Goal: Information Seeking & Learning: Learn about a topic

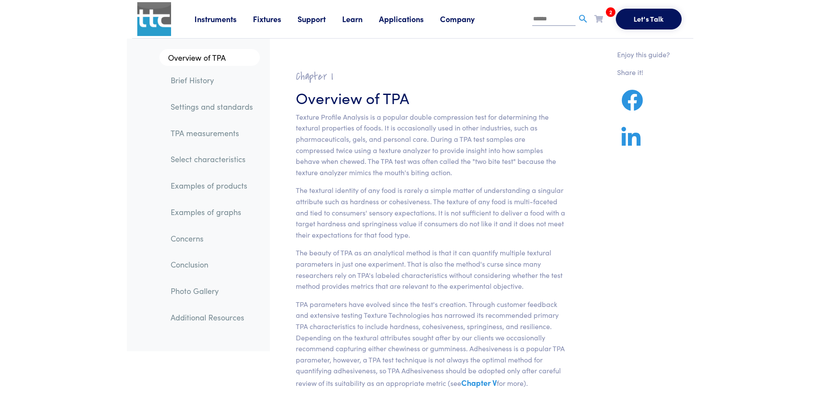
click at [415, 16] on link "Applications" at bounding box center [409, 18] width 61 height 11
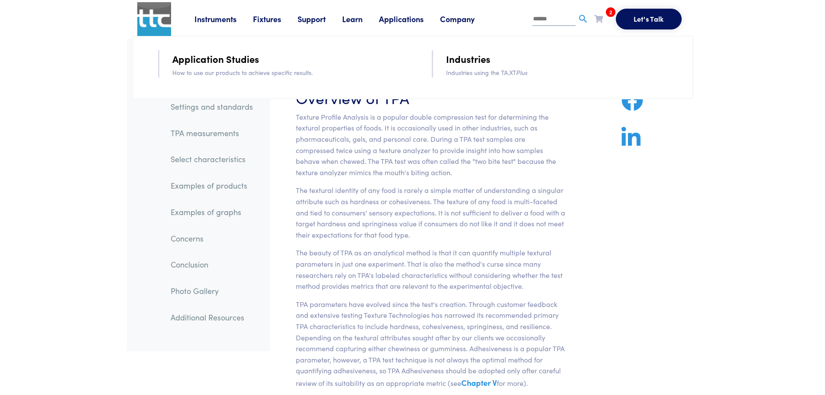
click at [182, 57] on link "Application Studies" at bounding box center [215, 58] width 87 height 15
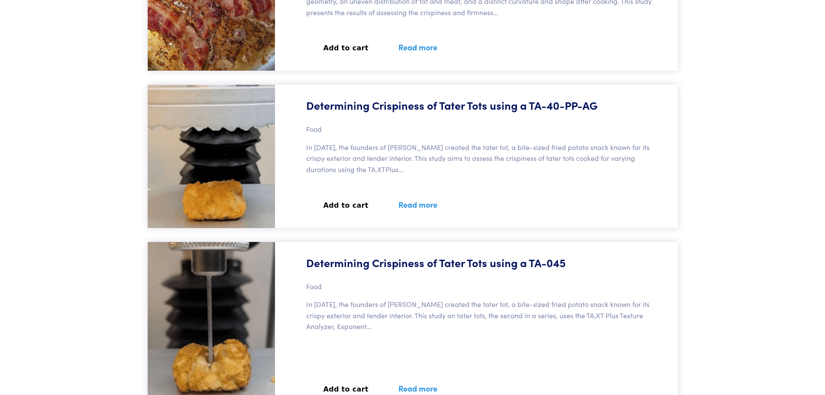
scroll to position [1170, 0]
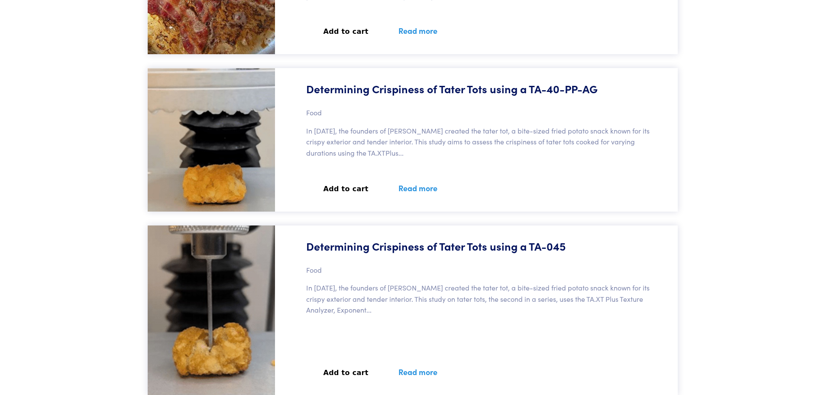
drag, startPoint x: 716, startPoint y: 260, endPoint x: 736, endPoint y: 260, distance: 19.9
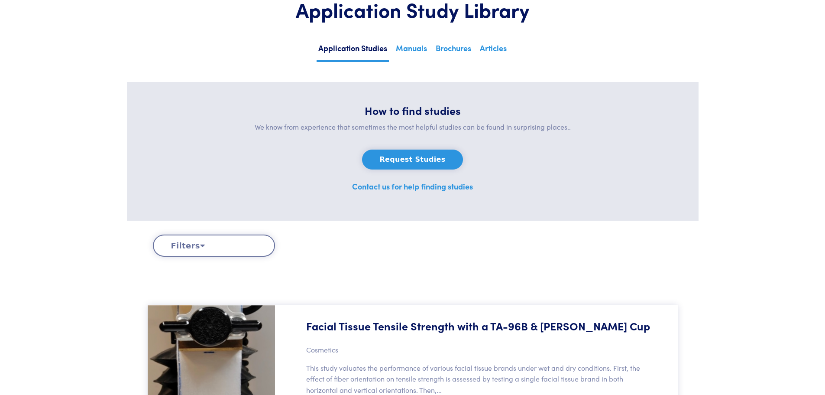
scroll to position [0, 0]
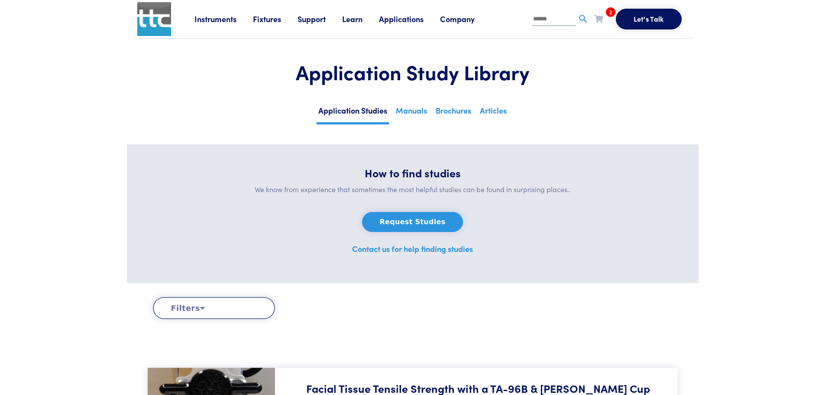
click at [241, 312] on button "Filters" at bounding box center [214, 308] width 122 height 22
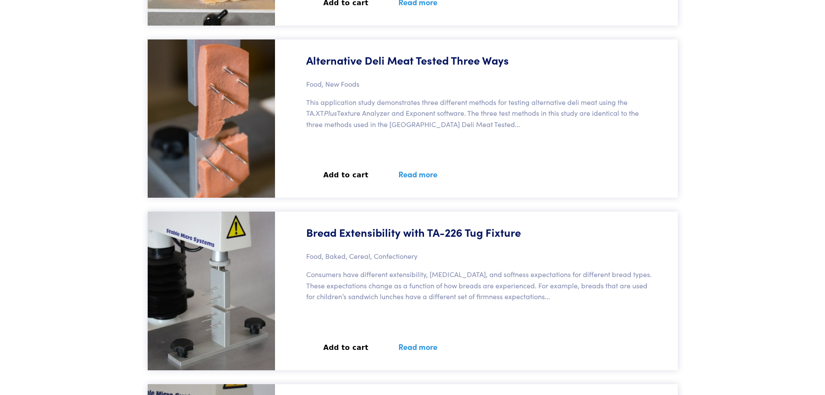
scroll to position [2383, 0]
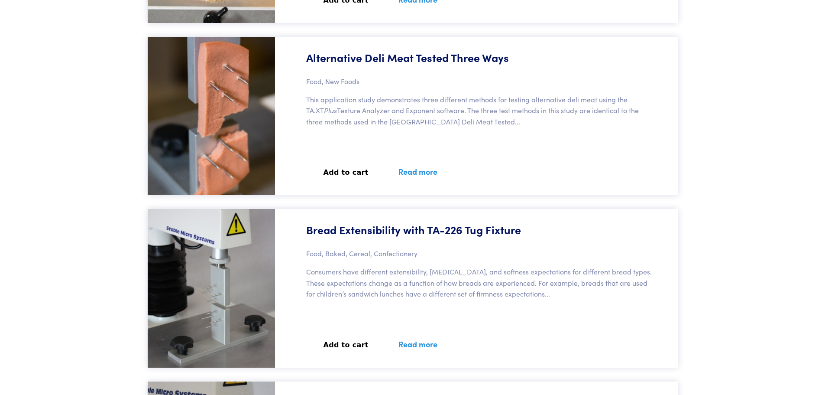
click at [227, 63] on img at bounding box center [211, 116] width 127 height 158
click at [408, 171] on link "Read more" at bounding box center [418, 172] width 60 height 32
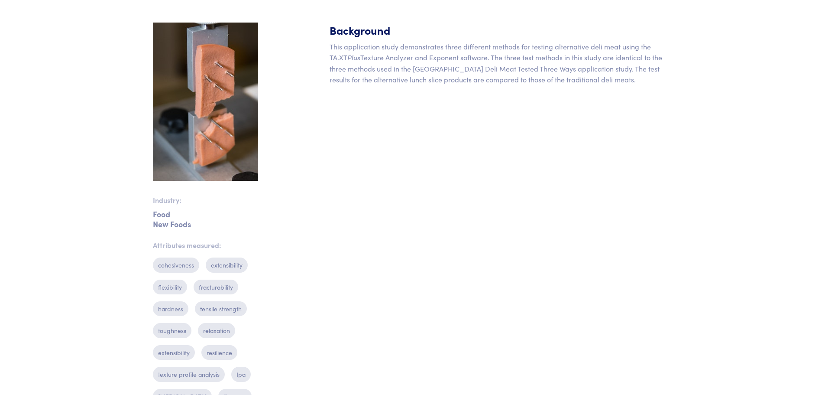
scroll to position [152, 0]
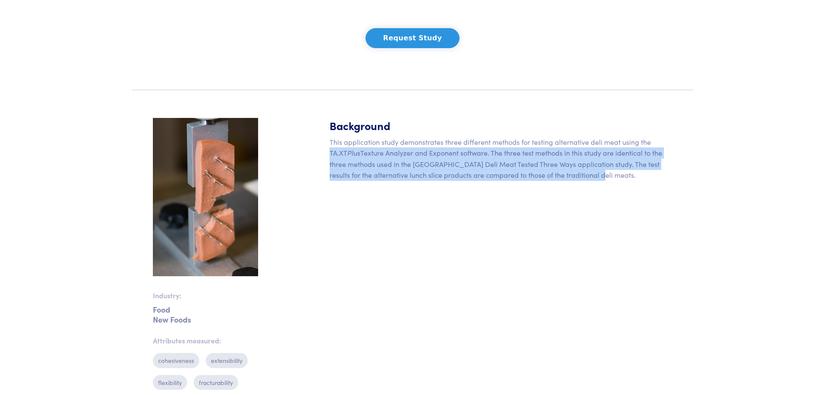
drag, startPoint x: 330, startPoint y: 149, endPoint x: 618, endPoint y: 187, distance: 290.1
click at [618, 190] on div "Background This application study demonstrates three different methods for test…" at bounding box center [501, 323] width 354 height 410
click at [616, 183] on div "Background This application study demonstrates three different methods for test…" at bounding box center [501, 323] width 354 height 410
click at [217, 155] on img at bounding box center [205, 197] width 105 height 158
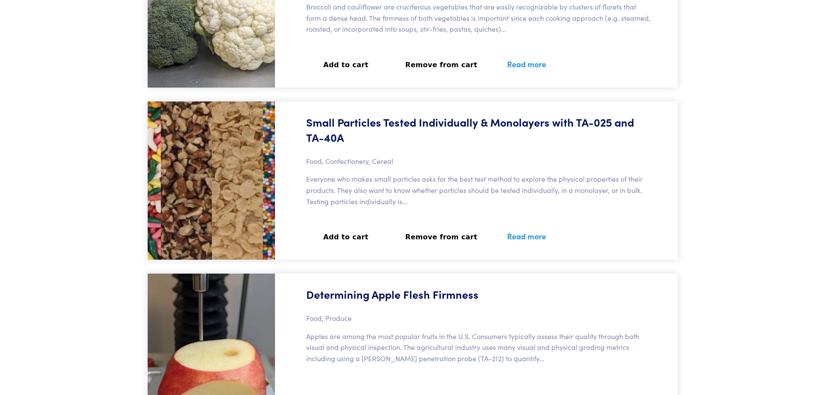
scroll to position [2383, 0]
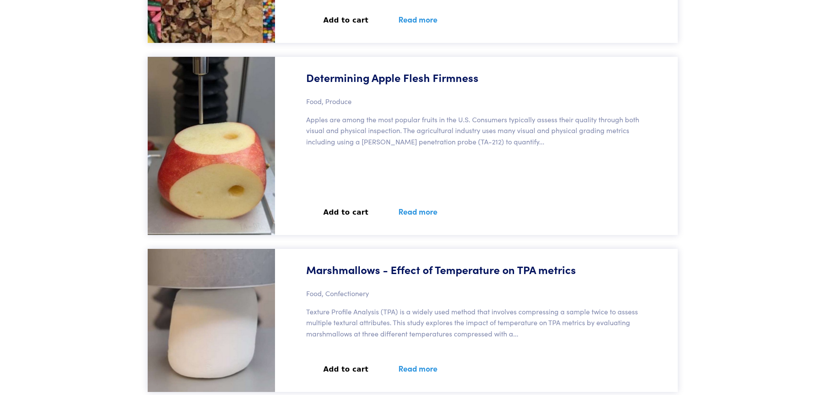
scroll to position [2816, 0]
